Goal: Information Seeking & Learning: Learn about a topic

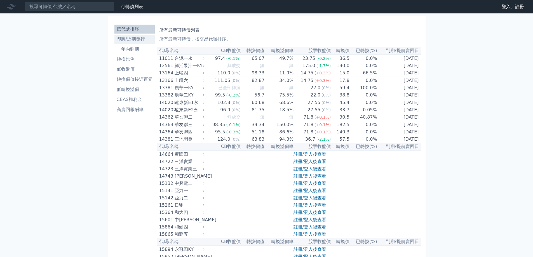
click at [142, 41] on li "即將/近期發行" at bounding box center [135, 39] width 40 height 7
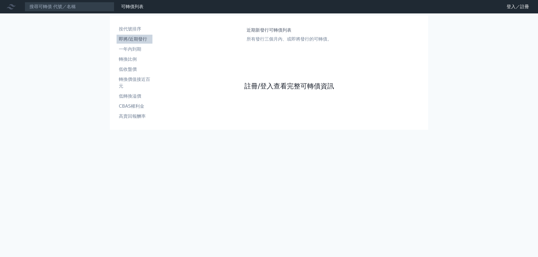
click at [297, 88] on link "註冊/登入查看完整可轉債資訊" at bounding box center [289, 86] width 90 height 9
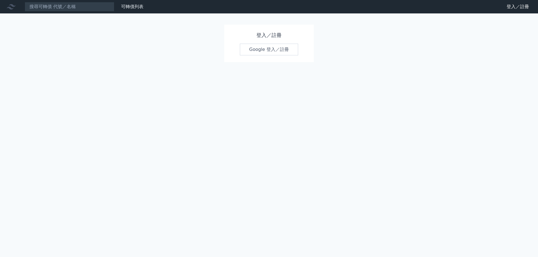
drag, startPoint x: 281, startPoint y: 56, endPoint x: 282, endPoint y: 52, distance: 3.7
click at [281, 56] on div "登入／註冊 Google 登入／註冊" at bounding box center [269, 44] width 90 height 38
click at [283, 48] on link "Google 登入／註冊" at bounding box center [269, 50] width 58 height 12
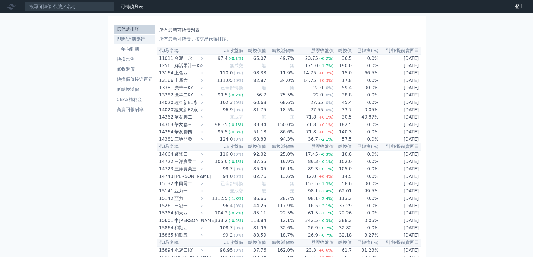
click at [136, 38] on li "即將/近期發行" at bounding box center [135, 39] width 40 height 7
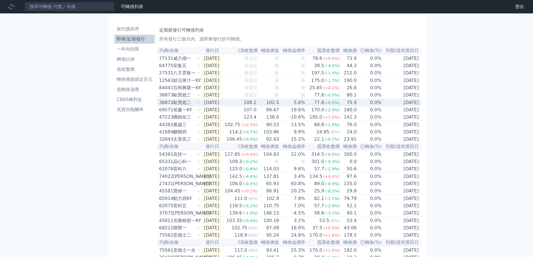
click at [187, 106] on div "歐買尬二" at bounding box center [185, 102] width 25 height 7
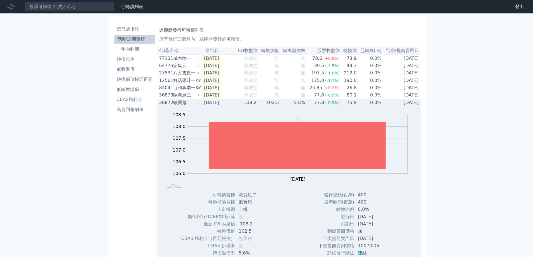
click at [187, 106] on div "歐買尬二" at bounding box center [185, 102] width 25 height 7
